Goal: Task Accomplishment & Management: Manage account settings

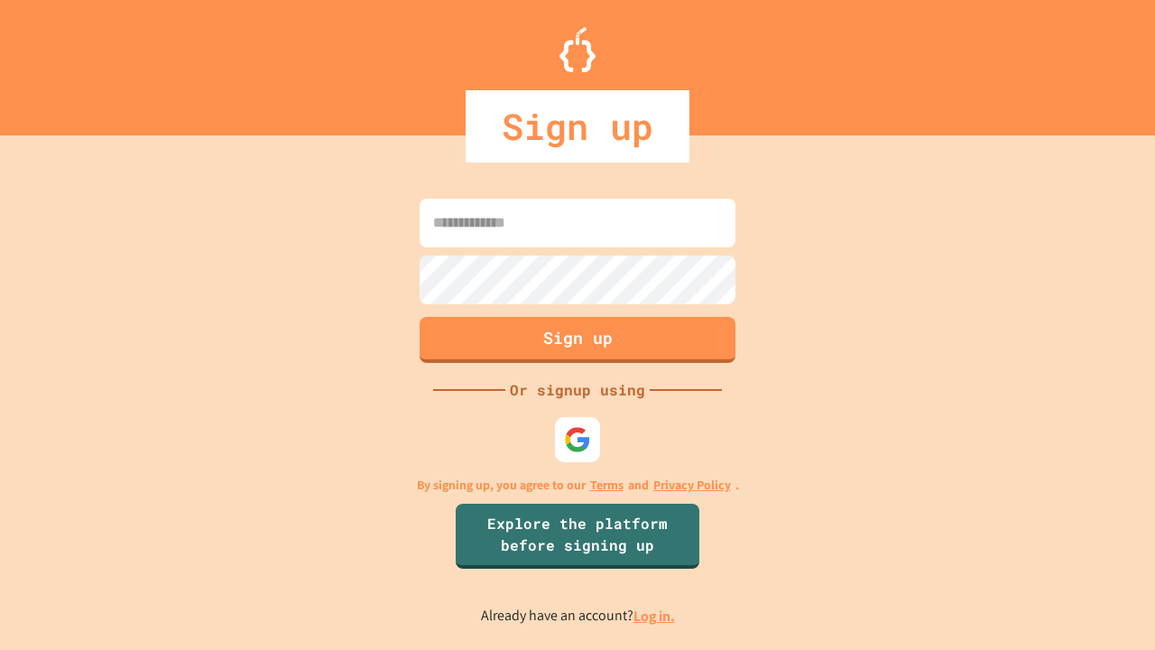
click at [655, 616] on link "Log in." at bounding box center [655, 616] width 42 height 19
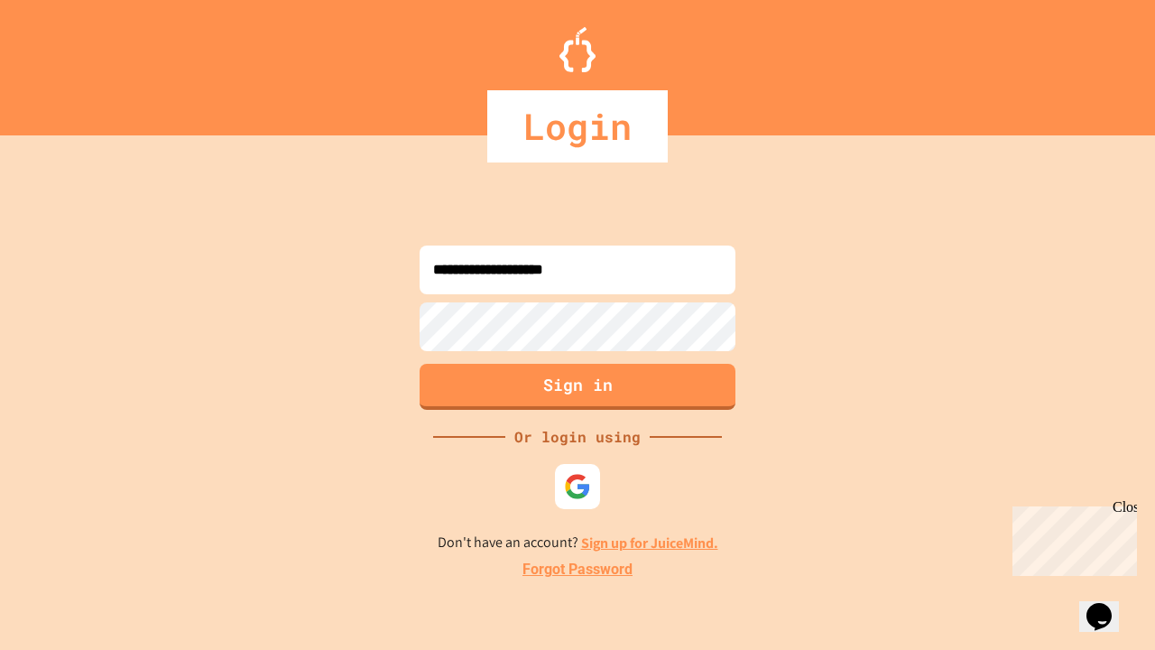
type input "**********"
